Goal: Task Accomplishment & Management: Manage account settings

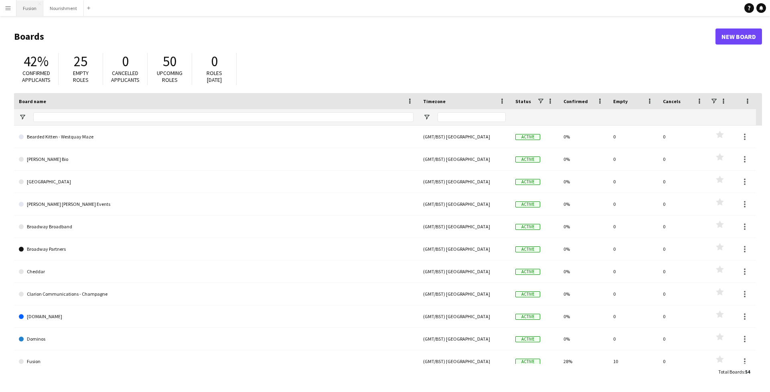
click at [22, 10] on button "Fusion Close" at bounding box center [29, 8] width 27 height 16
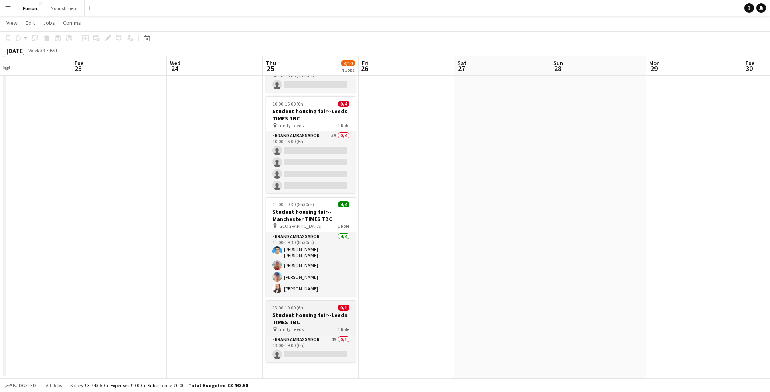
scroll to position [63, 0]
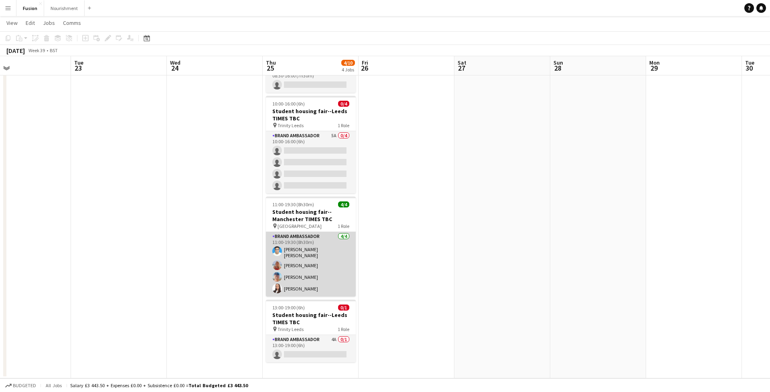
click at [290, 286] on app-card-role "Brand Ambassador [DATE] 11:00-19:30 (8h30m) [PERSON_NAME] [PERSON_NAME] [PERSON…" at bounding box center [311, 264] width 90 height 65
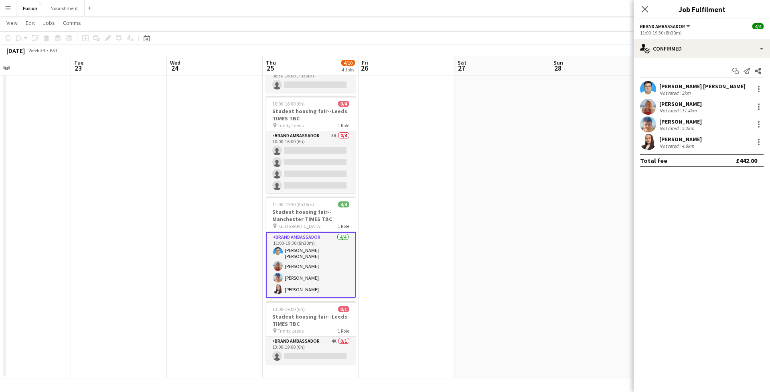
click at [648, 138] on app-user-avatar at bounding box center [648, 142] width 16 height 16
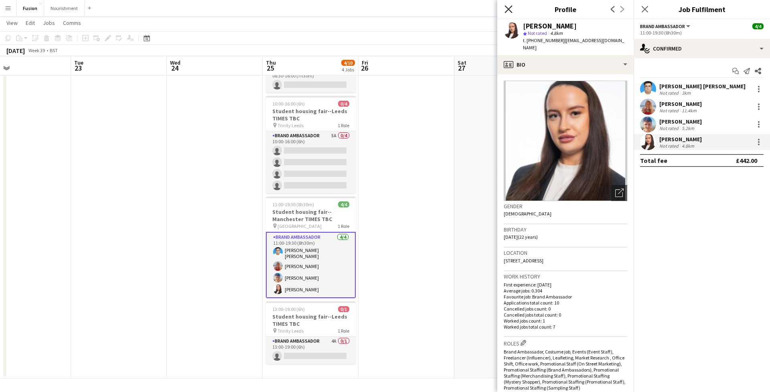
click at [509, 7] on icon "Close pop-in" at bounding box center [509, 9] width 8 height 8
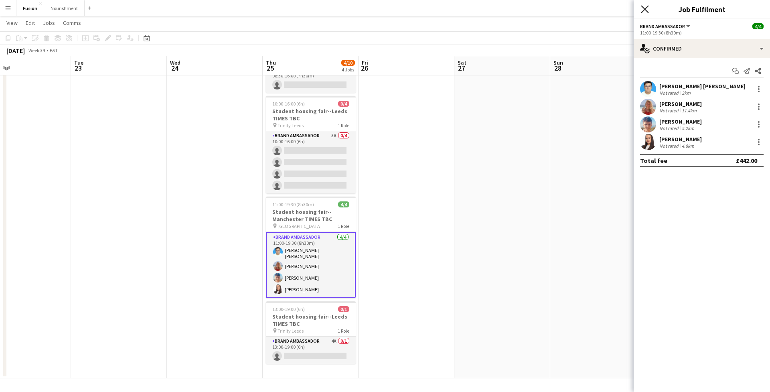
click at [646, 10] on icon at bounding box center [645, 9] width 8 height 8
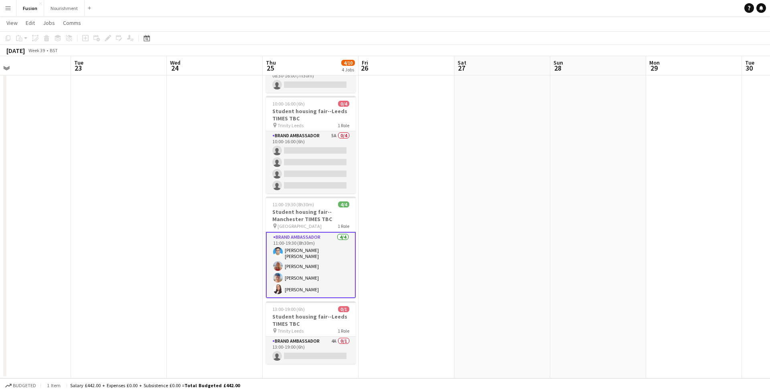
click at [279, 268] on app-user-avatar at bounding box center [278, 266] width 10 height 10
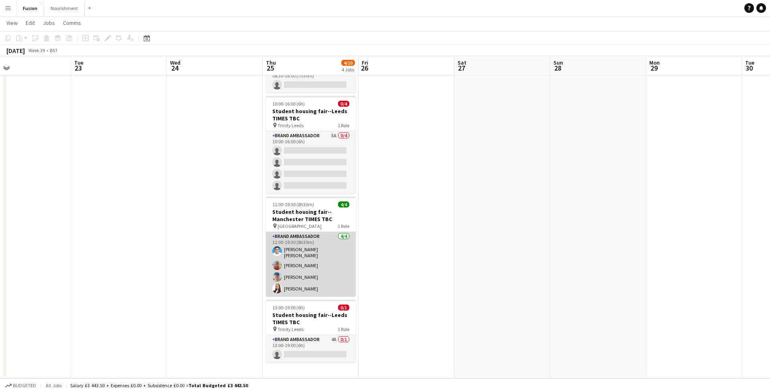
click at [279, 263] on app-user-avatar at bounding box center [277, 265] width 10 height 10
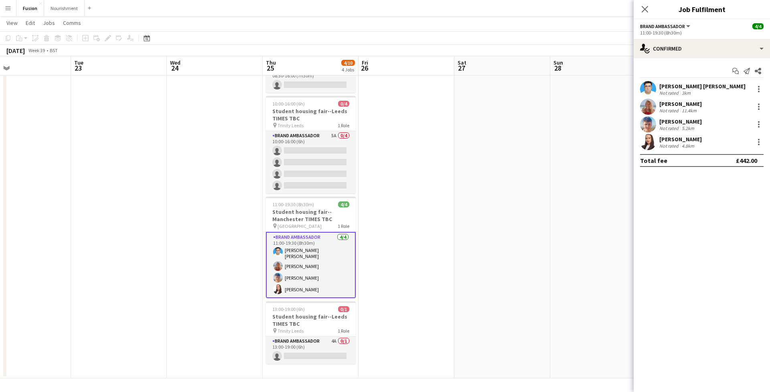
click at [648, 106] on app-user-avatar at bounding box center [648, 107] width 16 height 16
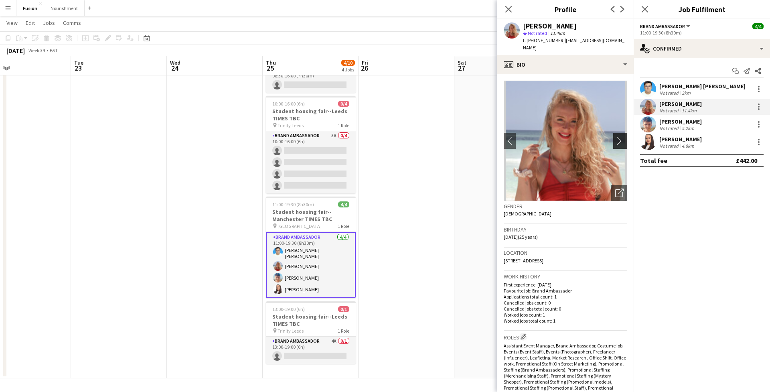
click at [621, 136] on app-icon "chevron-right" at bounding box center [621, 140] width 12 height 8
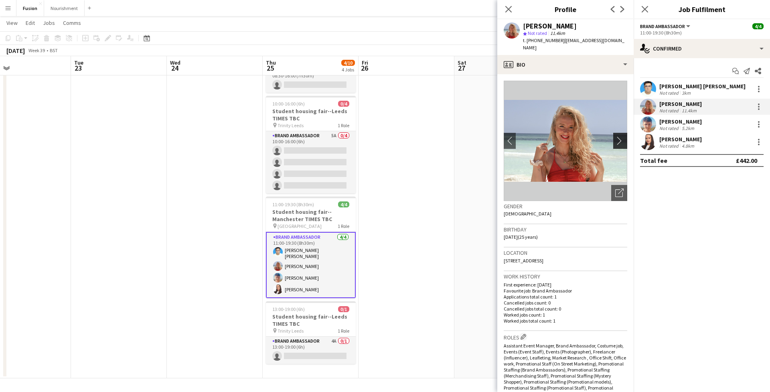
click at [621, 136] on app-icon "chevron-right" at bounding box center [621, 140] width 12 height 8
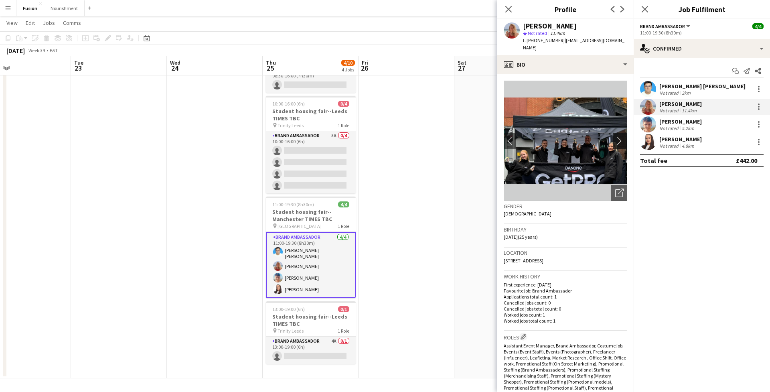
click at [621, 136] on app-icon "chevron-right" at bounding box center [621, 140] width 12 height 8
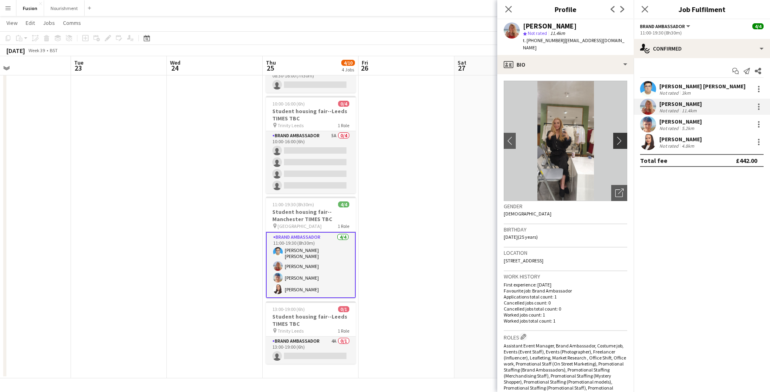
click at [621, 136] on app-icon "chevron-right" at bounding box center [621, 140] width 12 height 8
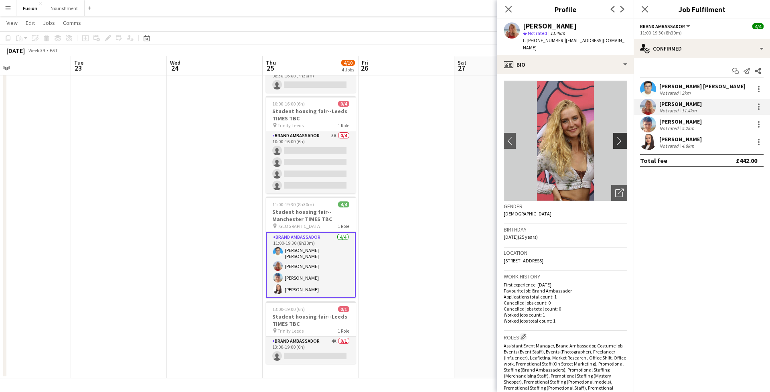
click at [621, 136] on app-icon "chevron-right" at bounding box center [621, 140] width 12 height 8
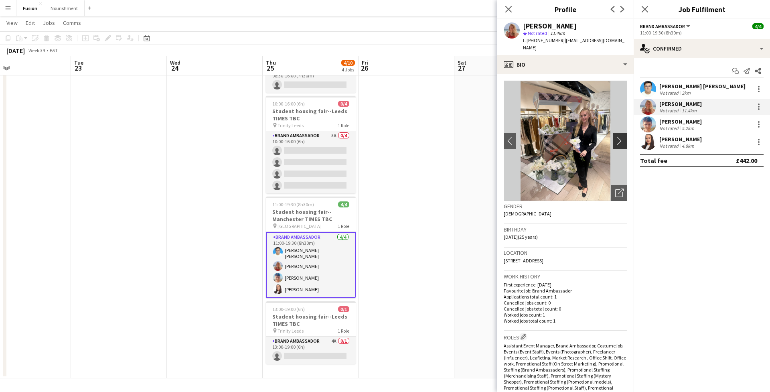
click at [621, 136] on app-icon "chevron-right" at bounding box center [621, 140] width 12 height 8
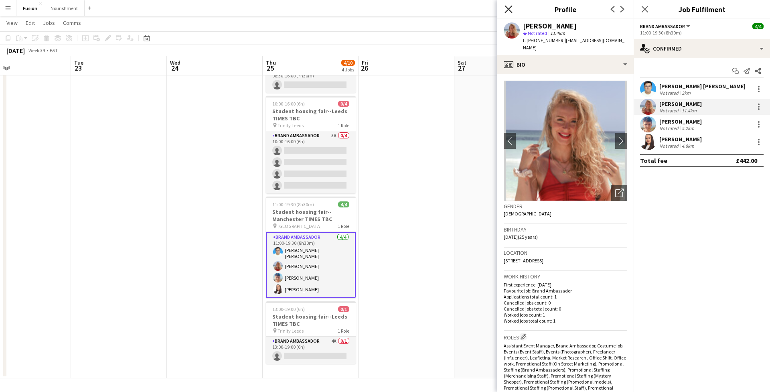
click at [507, 7] on icon at bounding box center [509, 9] width 8 height 8
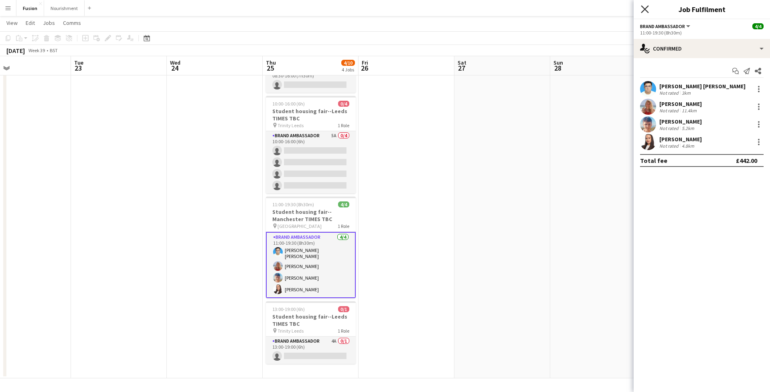
click at [642, 6] on icon at bounding box center [645, 9] width 8 height 8
